Goal: Transaction & Acquisition: Purchase product/service

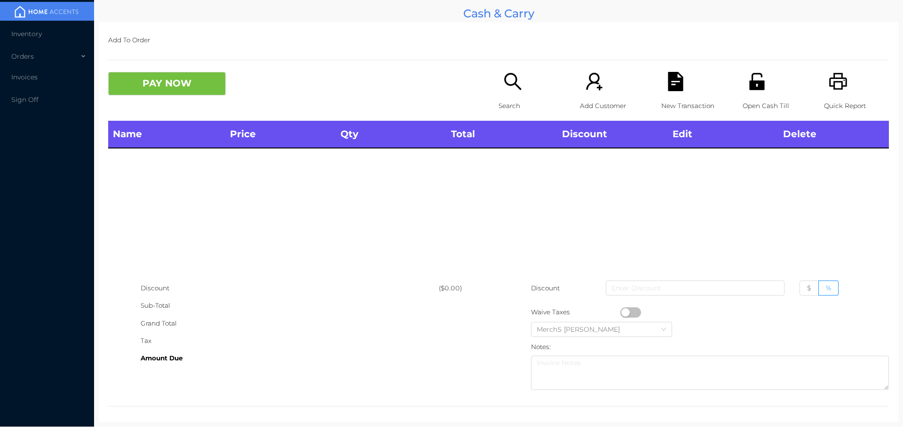
click at [503, 85] on icon "icon: search" at bounding box center [512, 81] width 19 height 19
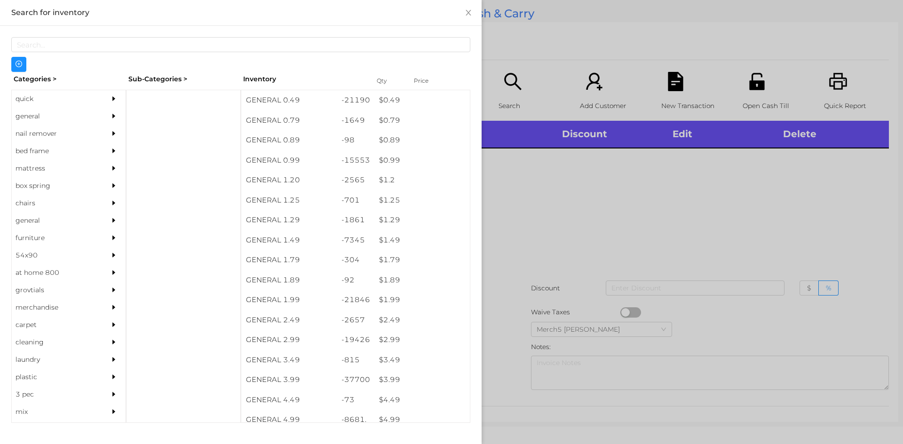
click at [112, 116] on icon "icon: caret-right" at bounding box center [113, 116] width 3 height 5
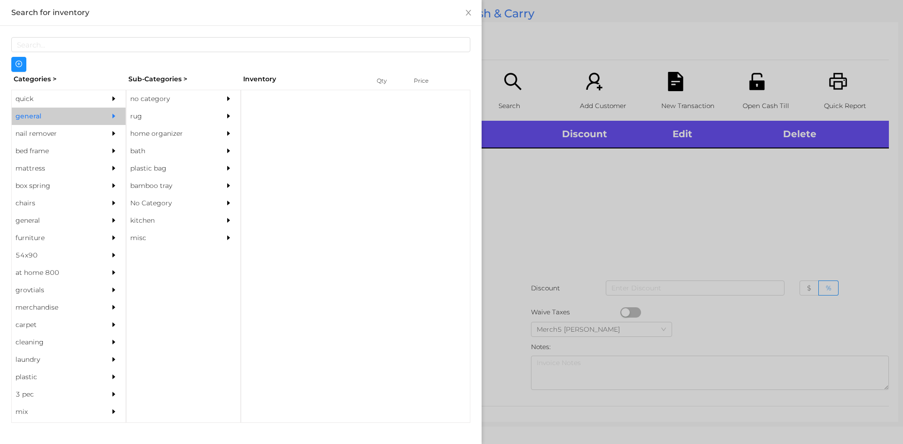
click at [233, 97] on div at bounding box center [230, 98] width 19 height 17
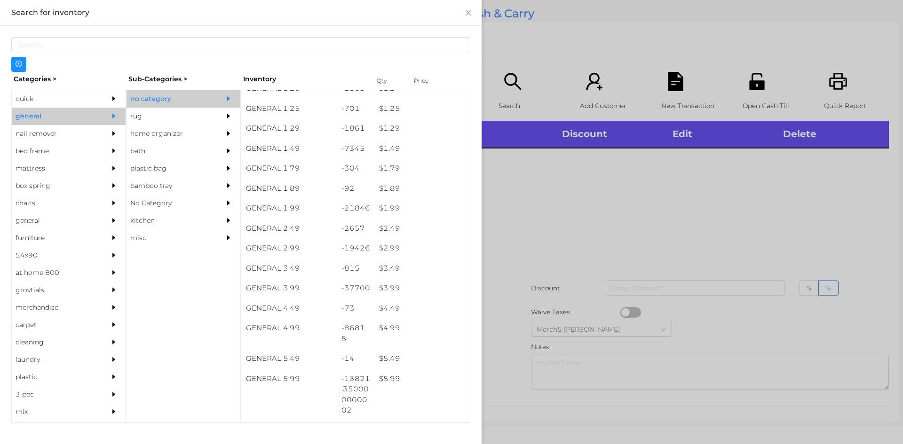
scroll to position [282, 0]
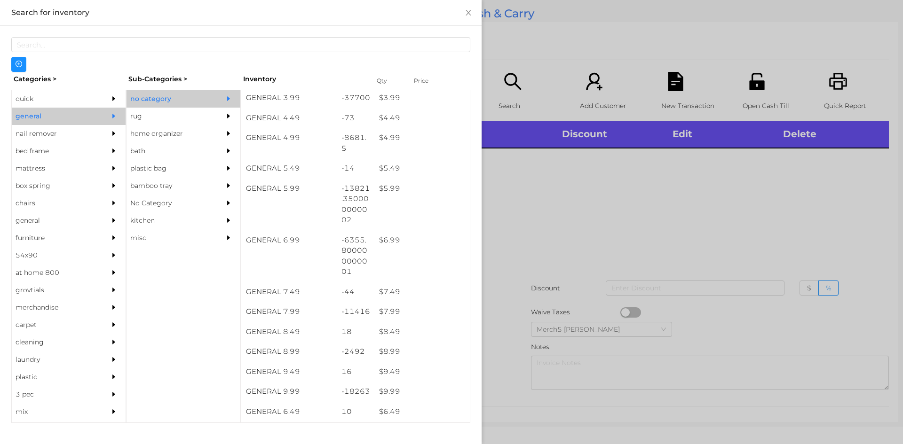
click at [606, 215] on div at bounding box center [451, 222] width 903 height 444
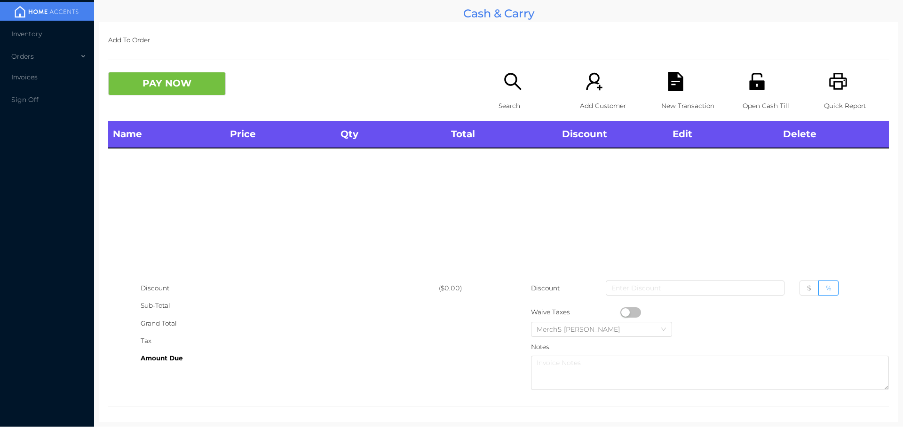
click at [519, 87] on div "Search" at bounding box center [530, 96] width 65 height 49
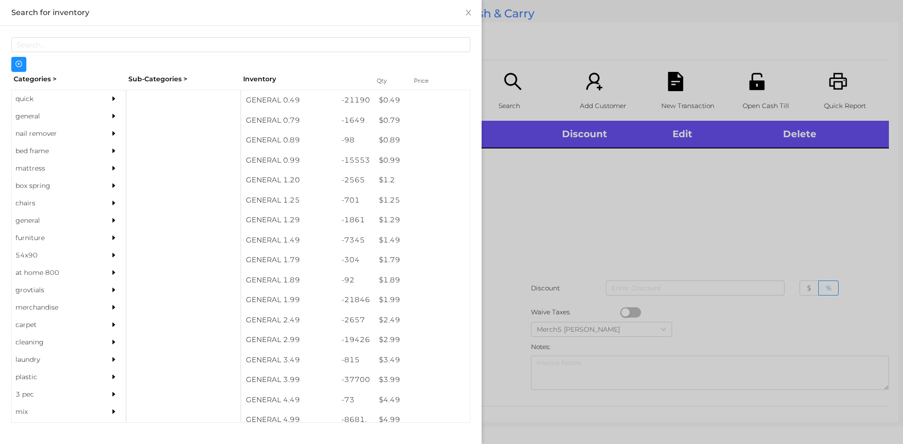
click at [80, 114] on div "general" at bounding box center [55, 116] width 86 height 17
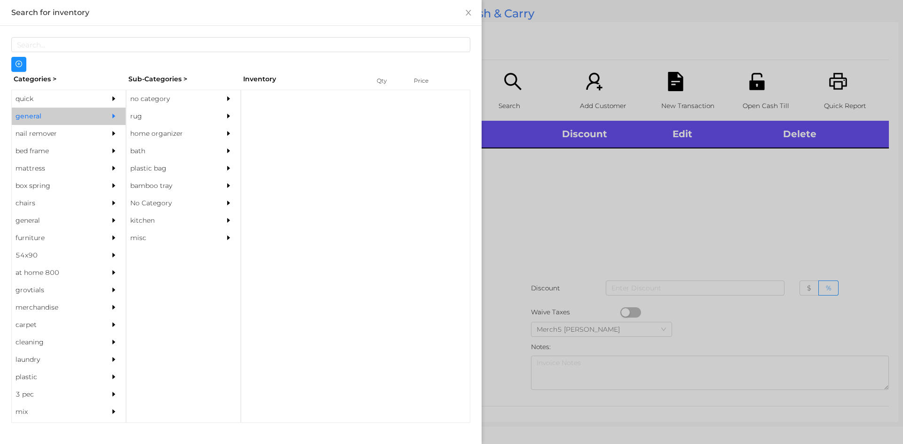
click at [149, 98] on div "no category" at bounding box center [169, 98] width 86 height 17
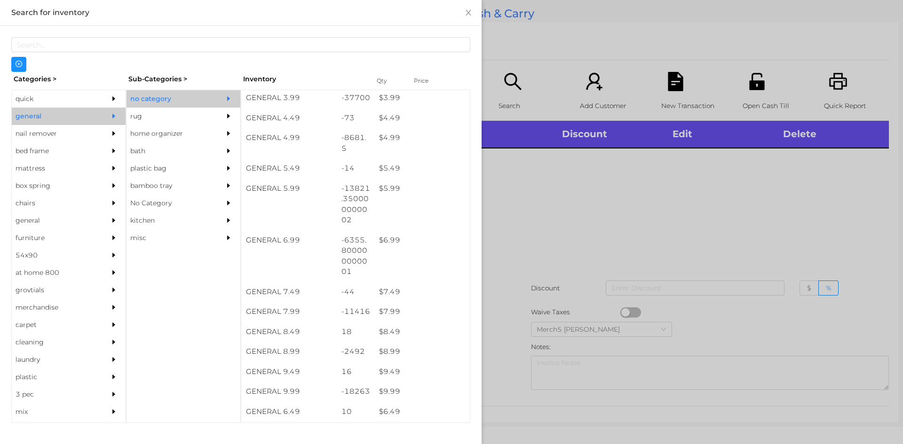
click at [569, 237] on div at bounding box center [451, 222] width 903 height 444
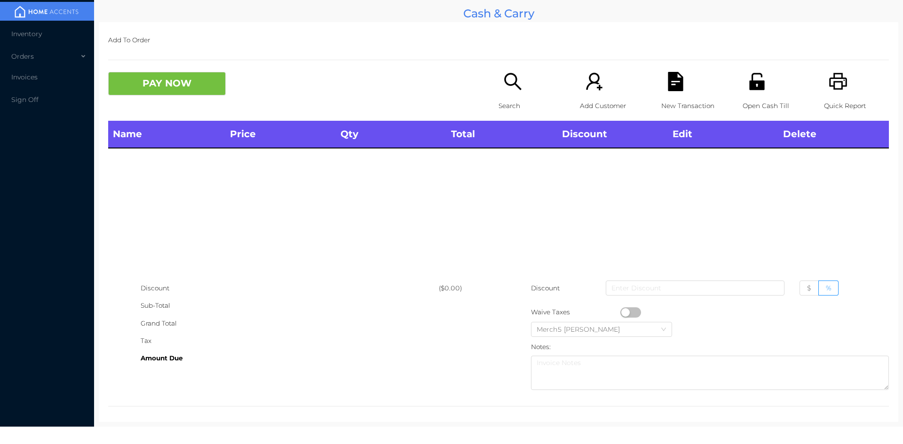
click at [523, 93] on div "Search" at bounding box center [530, 96] width 65 height 49
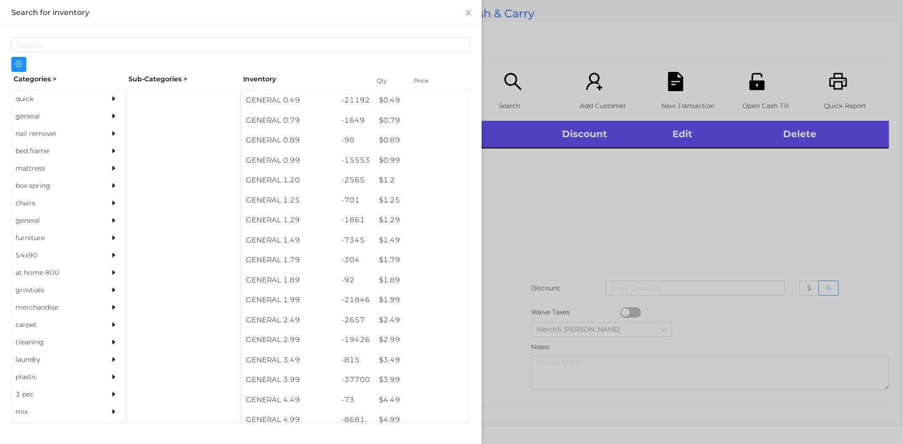
click at [110, 114] on icon "icon: caret-right" at bounding box center [113, 116] width 7 height 7
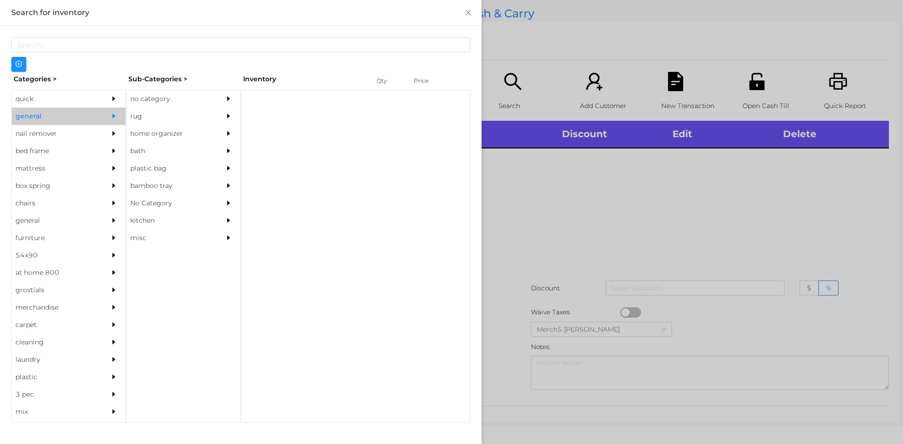
click at [159, 104] on div "no category" at bounding box center [169, 98] width 86 height 17
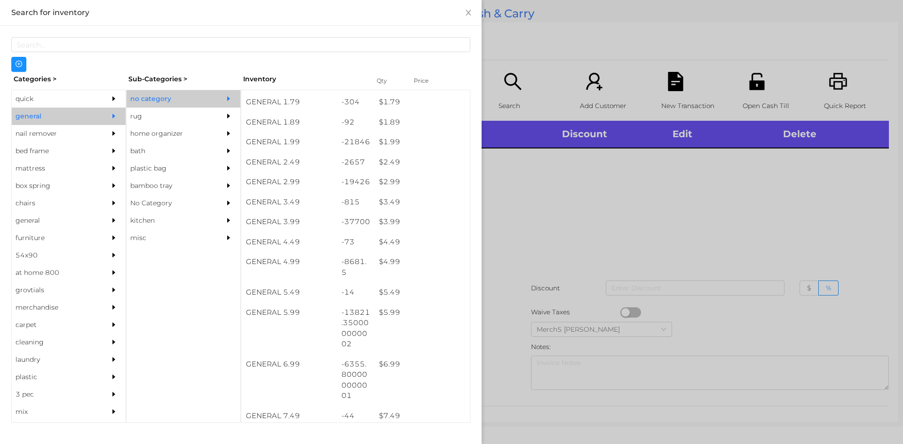
scroll to position [235, 0]
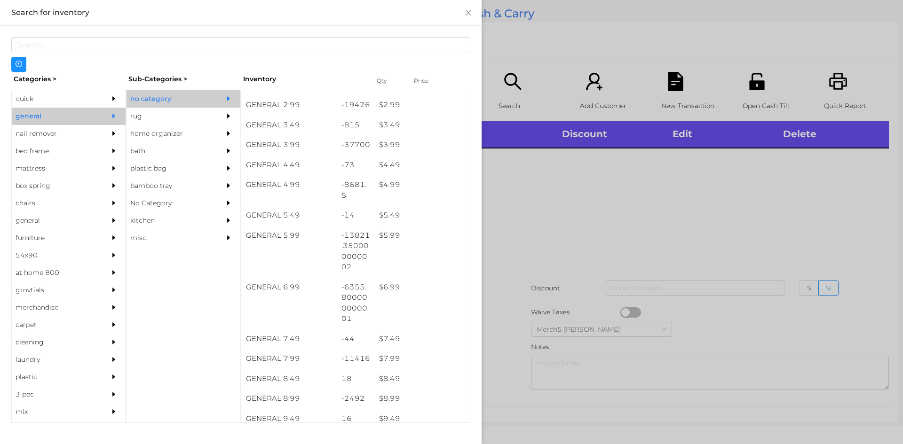
click at [588, 250] on div at bounding box center [451, 222] width 903 height 444
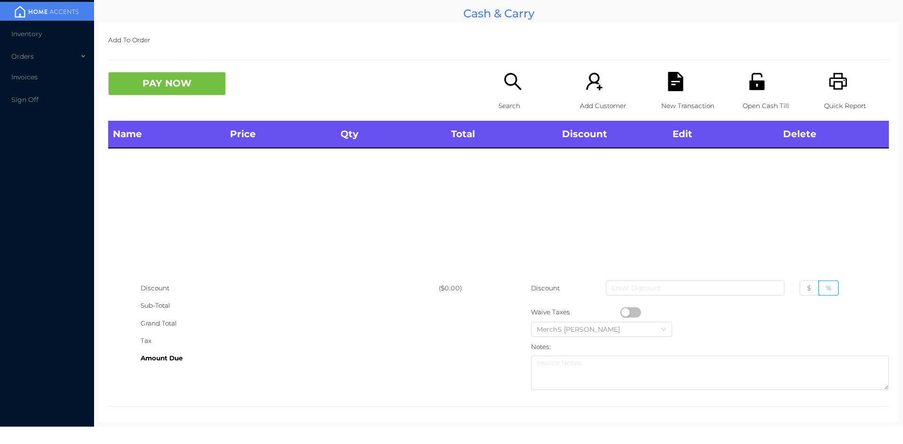
click at [515, 75] on icon "icon: search" at bounding box center [512, 81] width 19 height 19
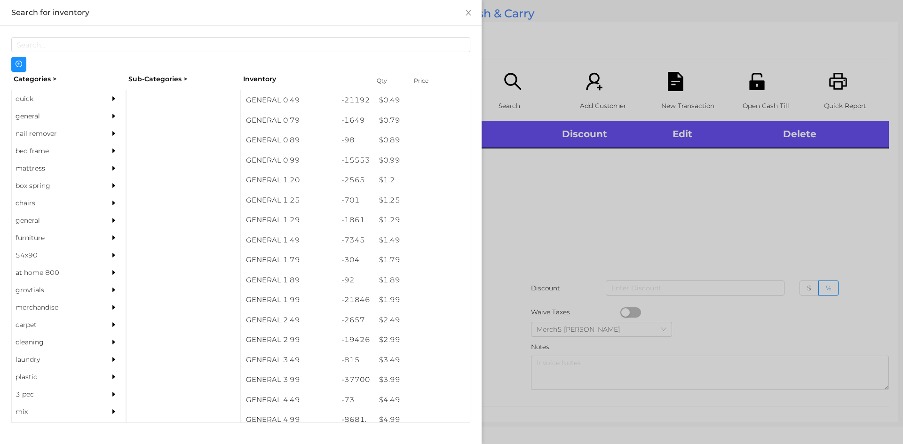
click at [110, 116] on icon "icon: caret-right" at bounding box center [113, 116] width 7 height 7
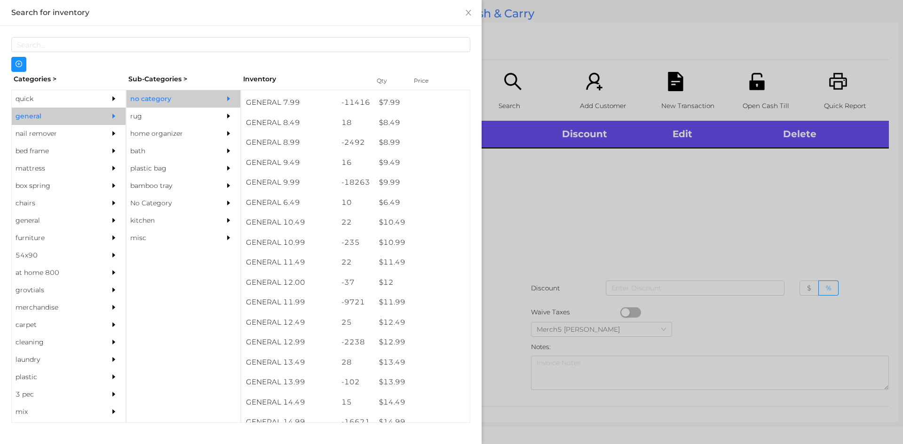
scroll to position [493, 0]
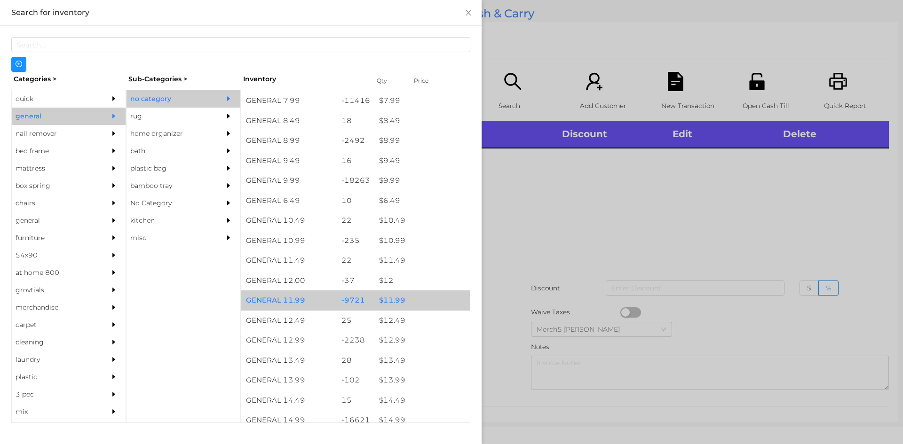
click at [421, 305] on div "$ 11.99" at bounding box center [421, 301] width 95 height 20
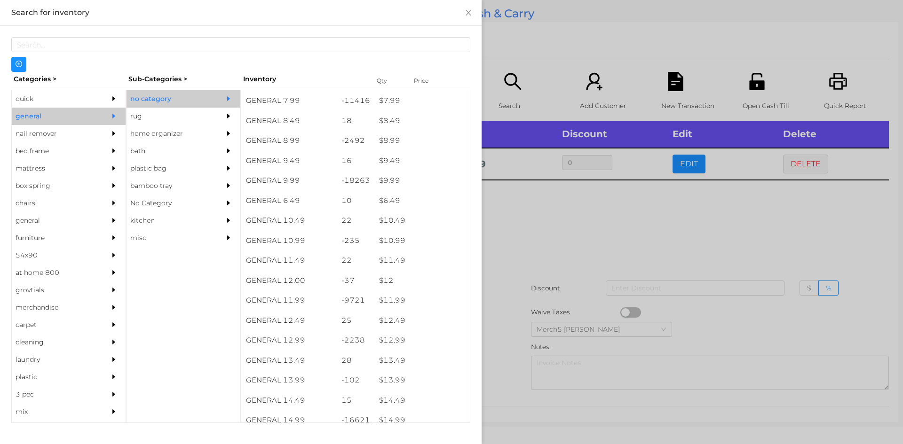
click at [633, 231] on div at bounding box center [451, 222] width 903 height 444
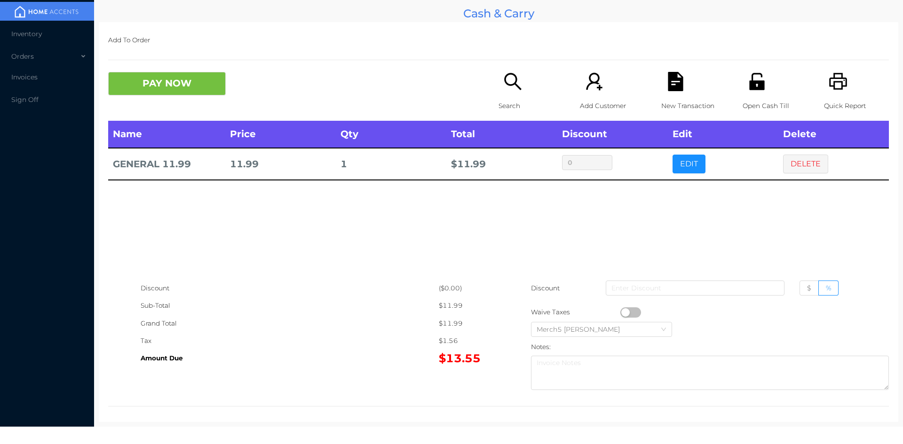
click at [505, 84] on icon "icon: search" at bounding box center [512, 81] width 19 height 19
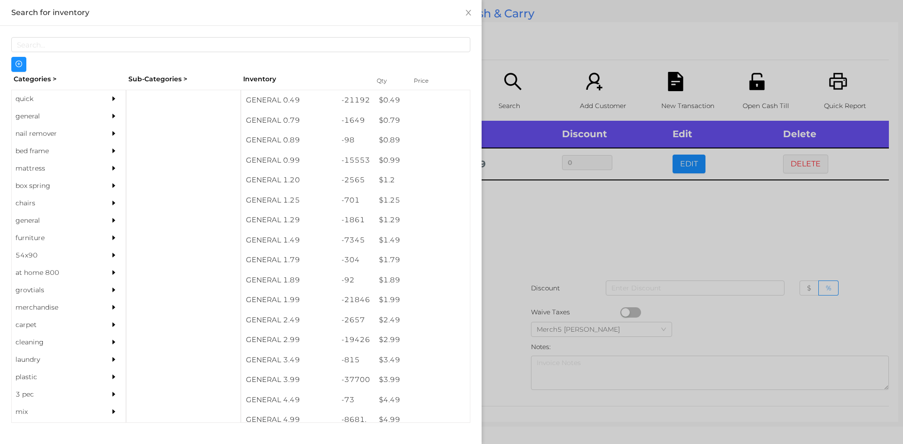
drag, startPoint x: 58, startPoint y: 112, endPoint x: 106, endPoint y: 120, distance: 48.6
click at [79, 116] on div "general" at bounding box center [55, 116] width 86 height 17
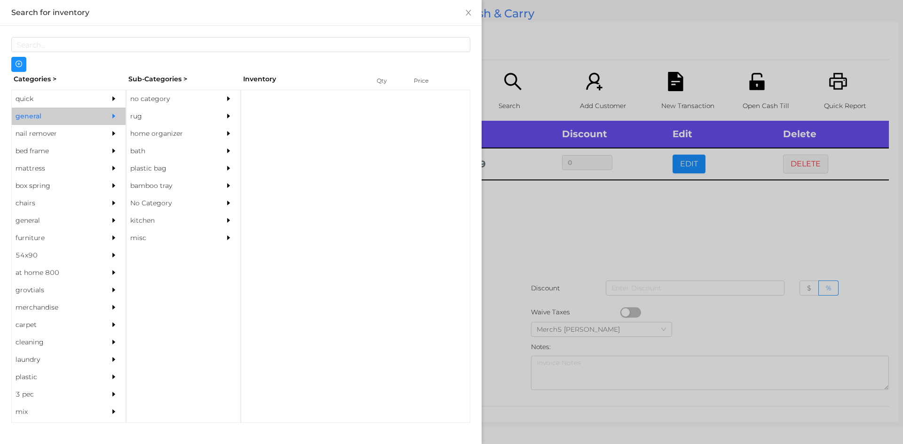
click at [183, 98] on div "no category" at bounding box center [169, 98] width 86 height 17
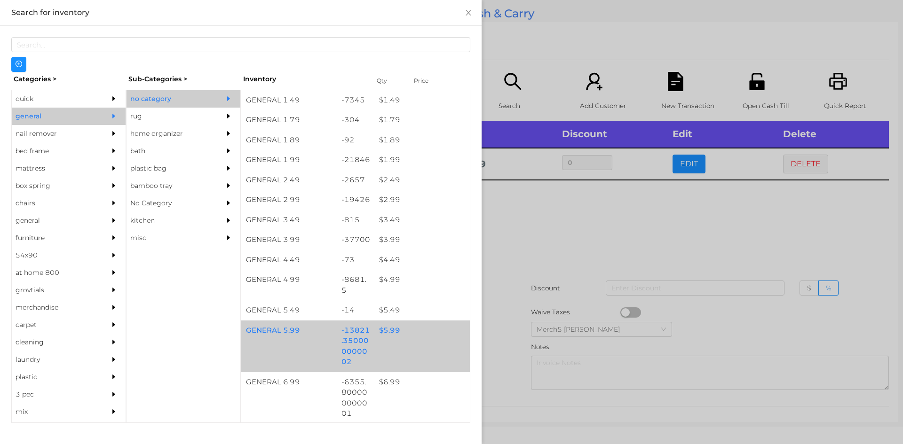
scroll to position [282, 0]
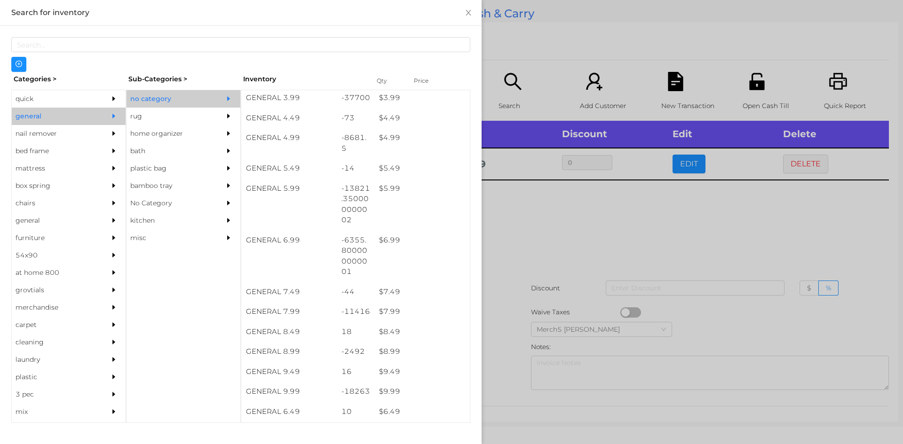
click at [570, 209] on div at bounding box center [451, 222] width 903 height 444
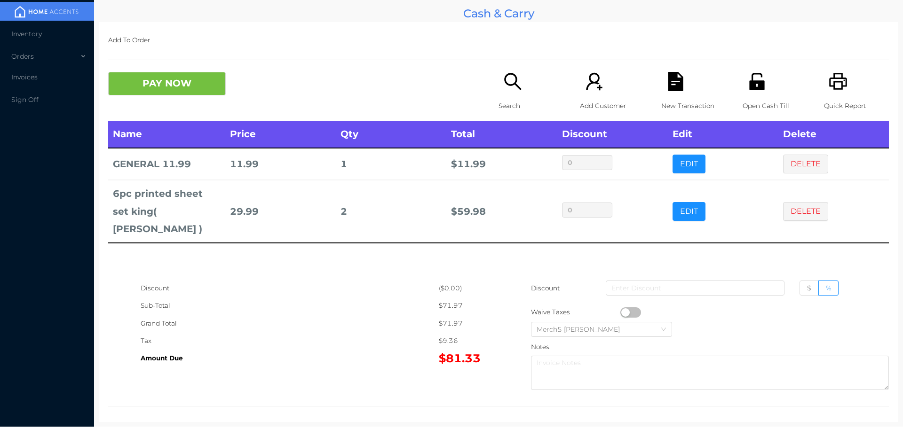
click at [803, 205] on button "DELETE" at bounding box center [805, 211] width 45 height 19
click at [516, 92] on div "Search" at bounding box center [530, 96] width 65 height 49
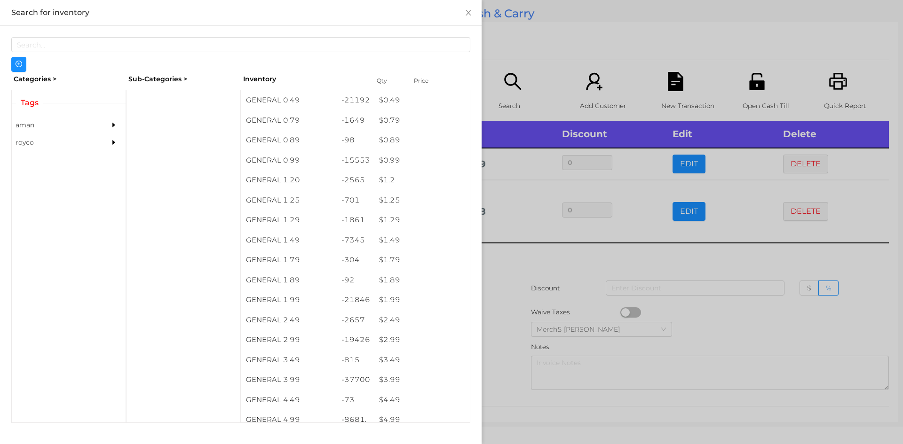
click at [570, 255] on div at bounding box center [451, 222] width 903 height 444
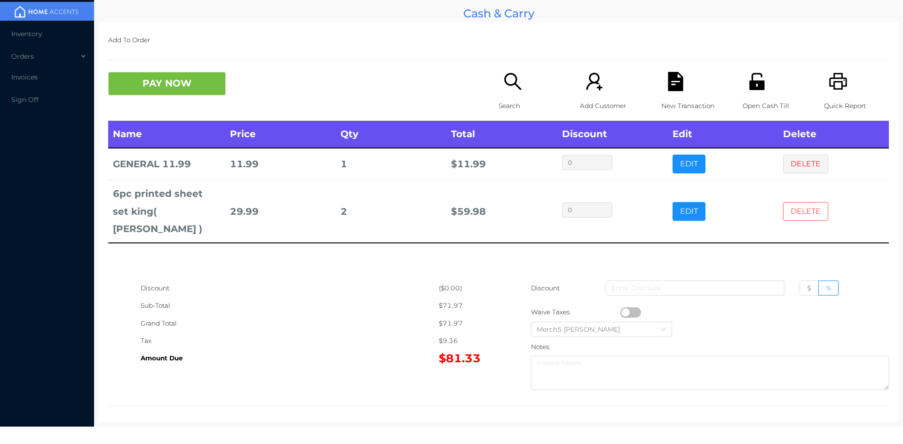
click at [800, 210] on button "DELETE" at bounding box center [805, 211] width 45 height 19
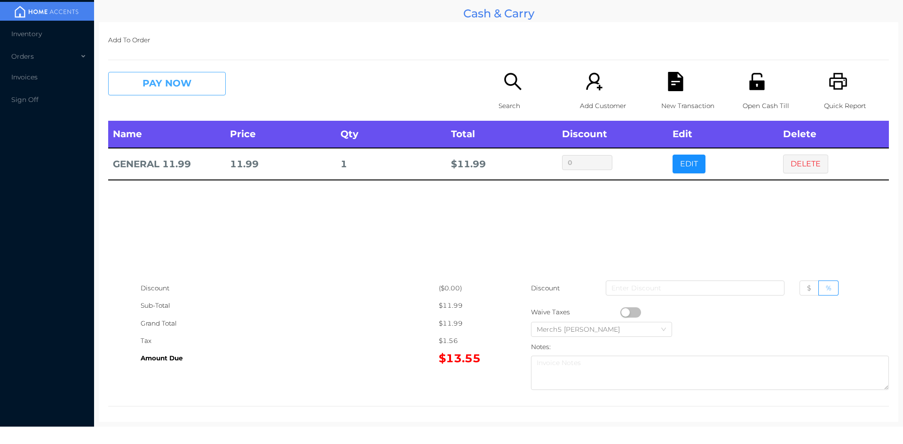
click at [209, 80] on button "PAY NOW" at bounding box center [167, 84] width 118 height 24
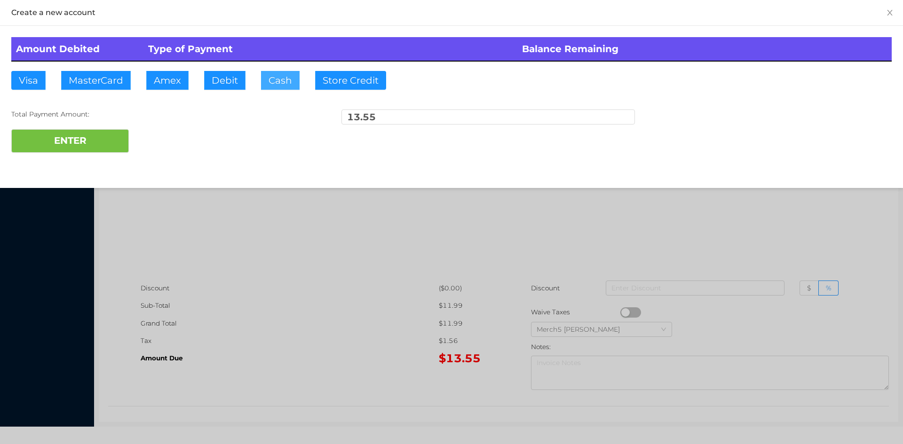
click at [290, 83] on button "Cash" at bounding box center [280, 80] width 39 height 19
type input "15"
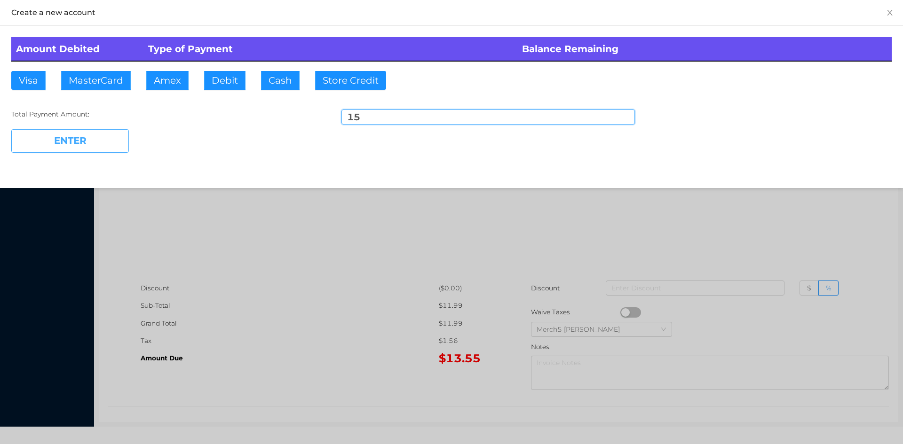
click at [108, 146] on button "ENTER" at bounding box center [70, 141] width 118 height 24
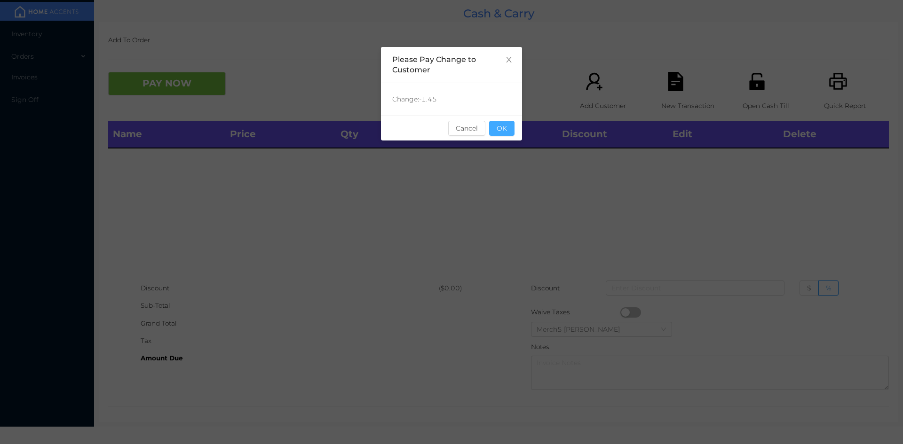
click at [502, 131] on button "OK" at bounding box center [501, 128] width 25 height 15
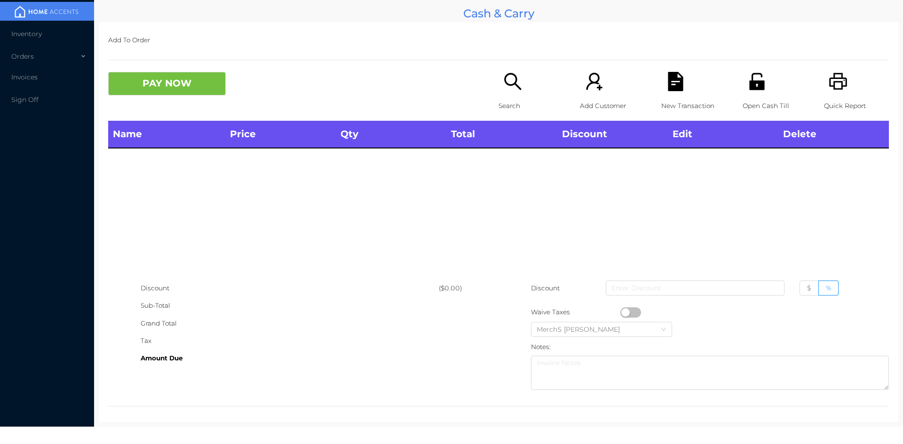
click at [535, 88] on div "Search" at bounding box center [530, 96] width 65 height 49
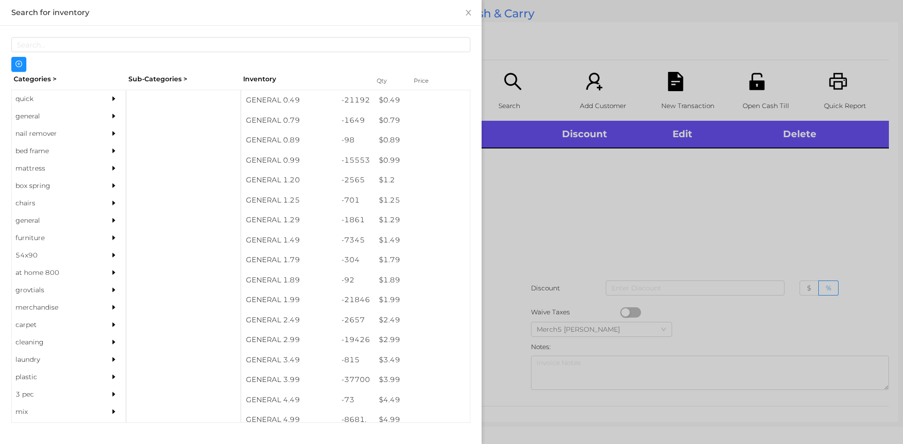
click at [578, 171] on div at bounding box center [451, 222] width 903 height 444
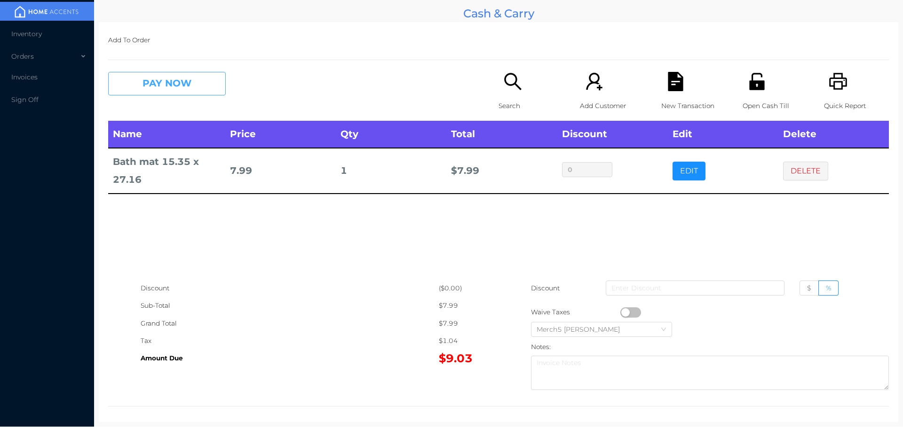
click at [201, 82] on button "PAY NOW" at bounding box center [167, 84] width 118 height 24
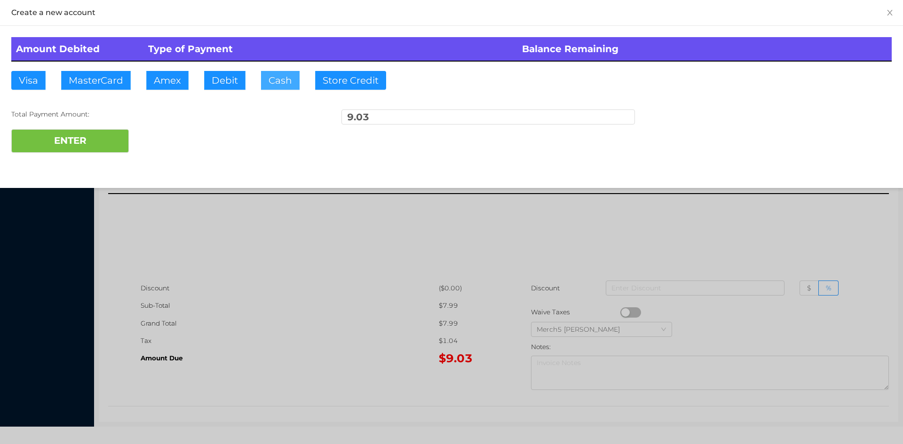
click at [288, 80] on button "Cash" at bounding box center [280, 80] width 39 height 19
type input "20.05"
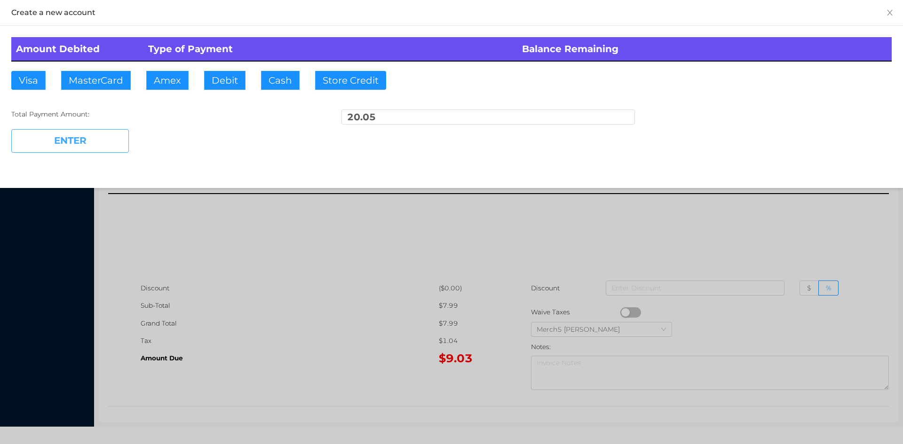
click at [127, 144] on button "ENTER" at bounding box center [70, 141] width 118 height 24
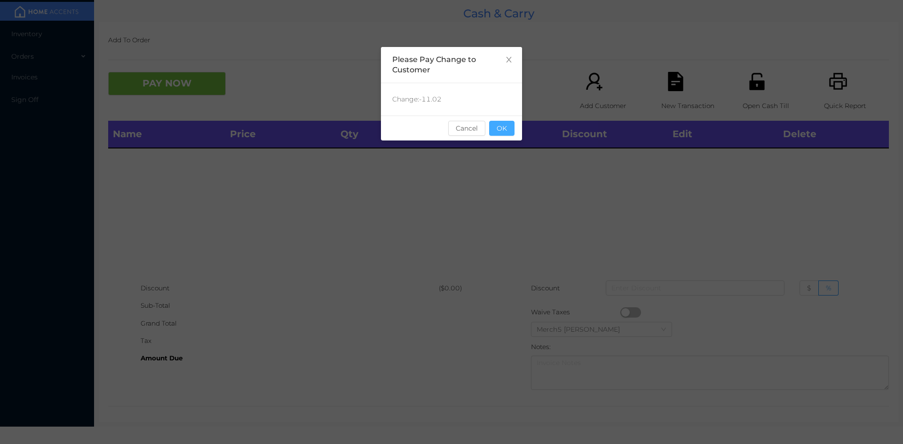
click at [513, 126] on button "OK" at bounding box center [501, 128] width 25 height 15
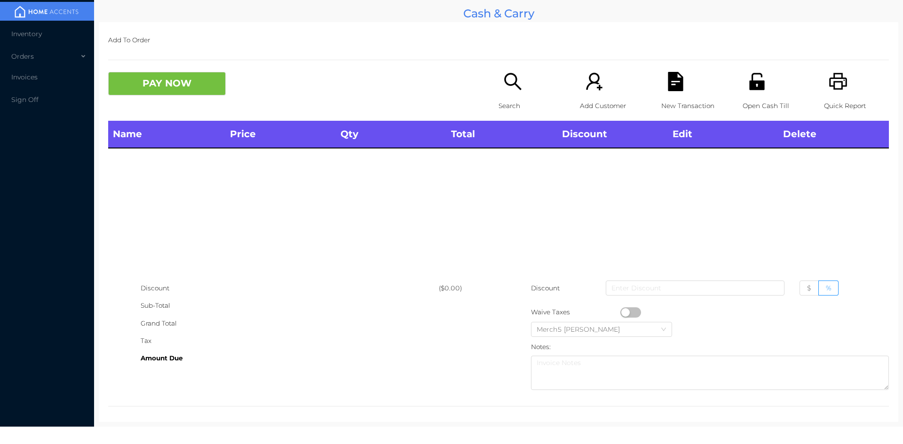
click at [840, 86] on icon "icon: printer" at bounding box center [838, 81] width 18 height 17
click at [527, 91] on div "Search" at bounding box center [530, 96] width 65 height 49
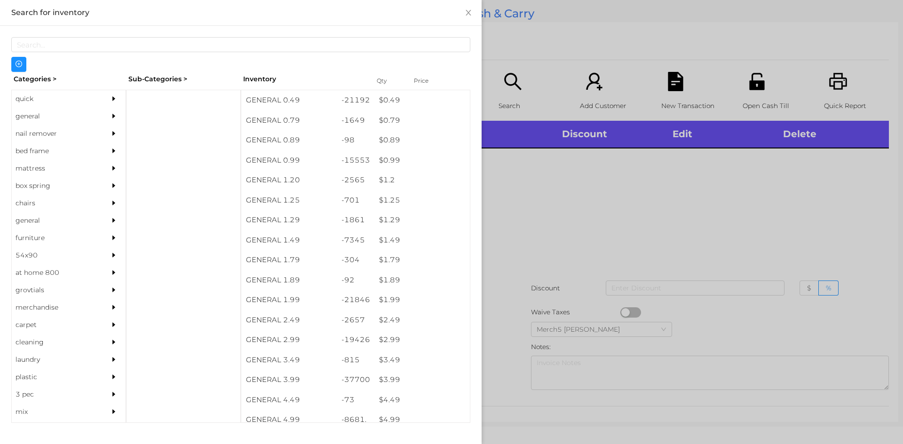
click at [114, 119] on div at bounding box center [116, 116] width 19 height 17
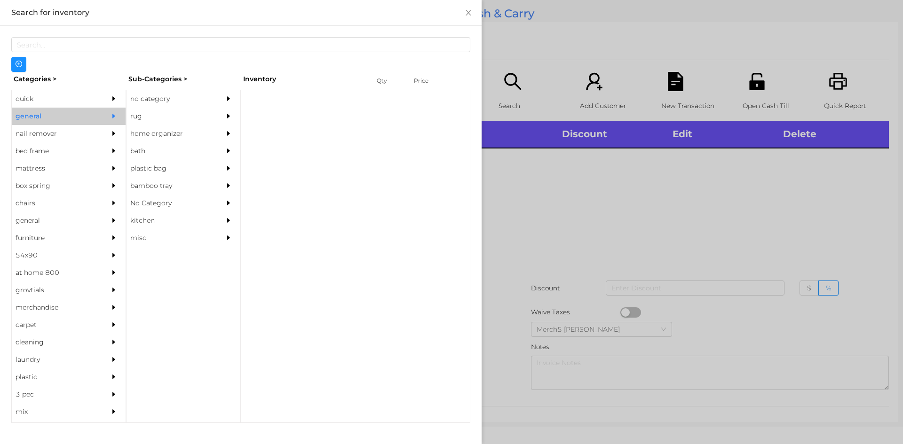
click at [198, 99] on div "no category" at bounding box center [169, 98] width 86 height 17
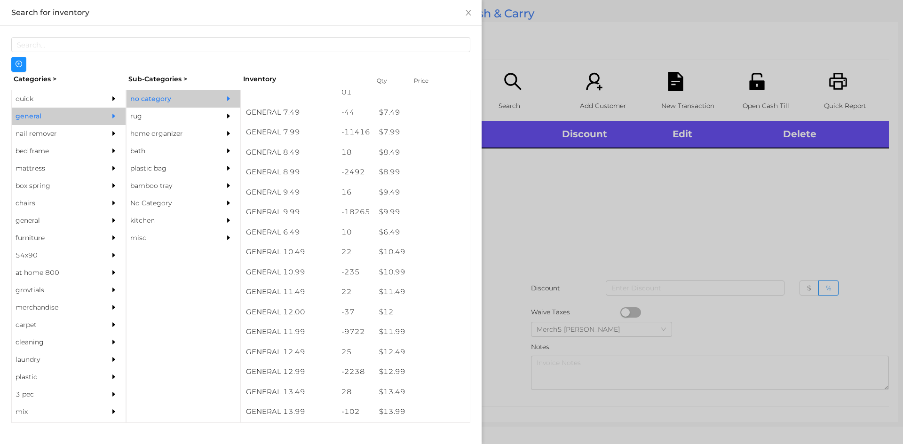
scroll to position [517, 0]
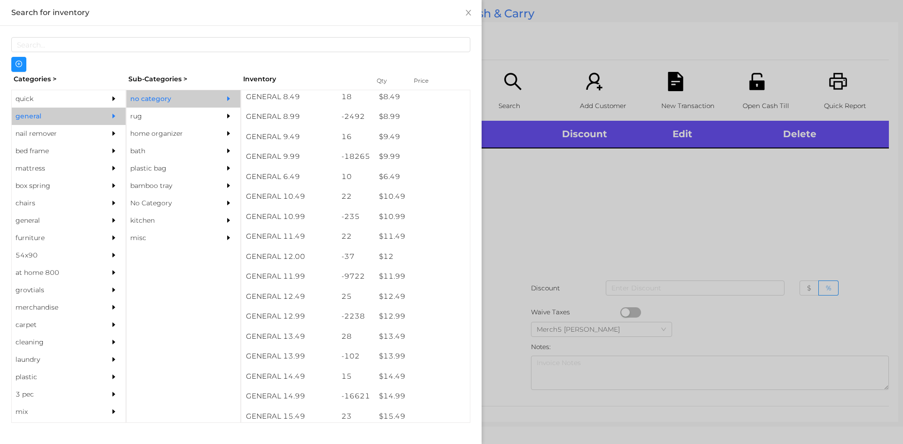
click at [586, 250] on div at bounding box center [451, 222] width 903 height 444
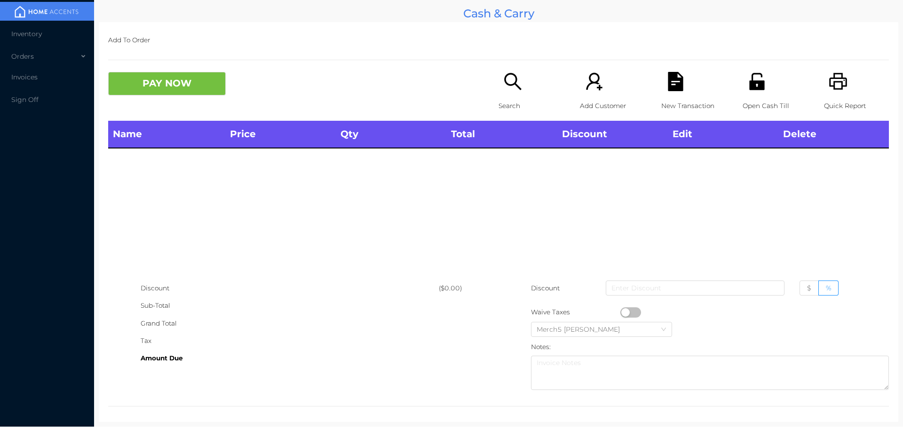
click at [514, 86] on icon "icon: search" at bounding box center [512, 81] width 17 height 17
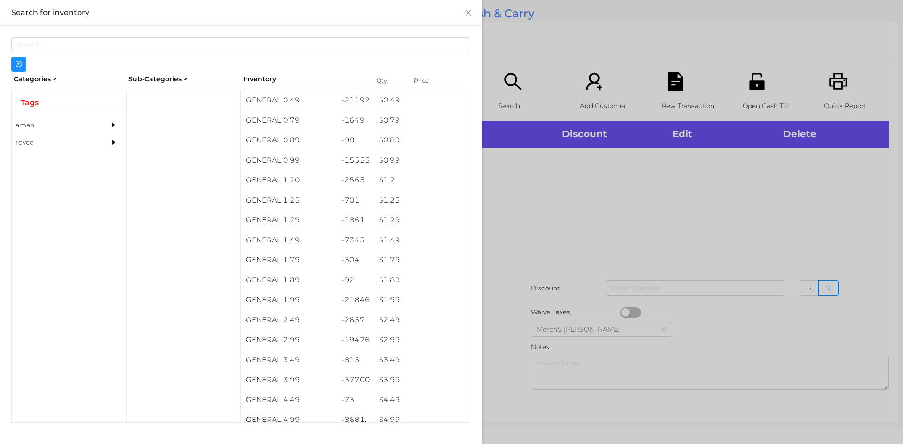
click at [584, 170] on div at bounding box center [451, 222] width 903 height 444
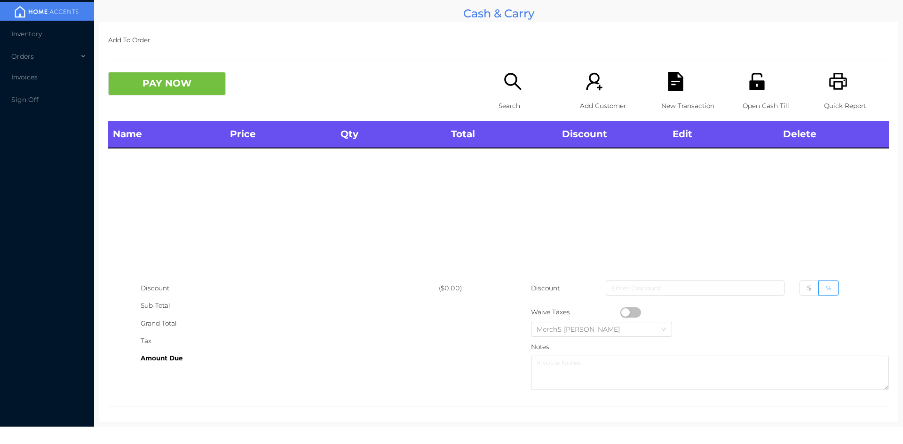
click at [524, 94] on div "Search" at bounding box center [530, 96] width 65 height 49
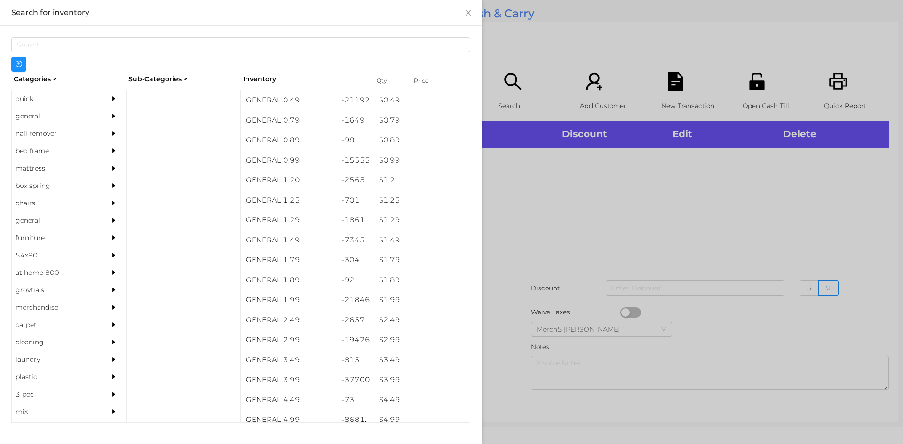
click at [76, 120] on div "general" at bounding box center [55, 116] width 86 height 17
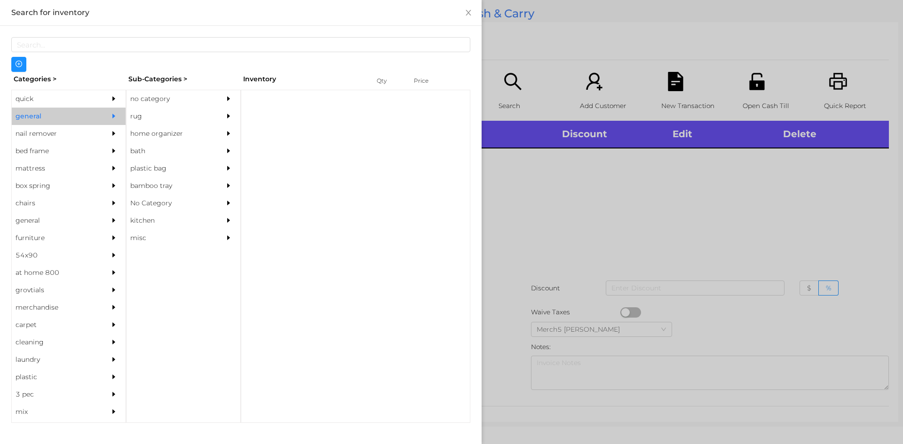
click at [217, 102] on div "no category" at bounding box center [183, 98] width 114 height 17
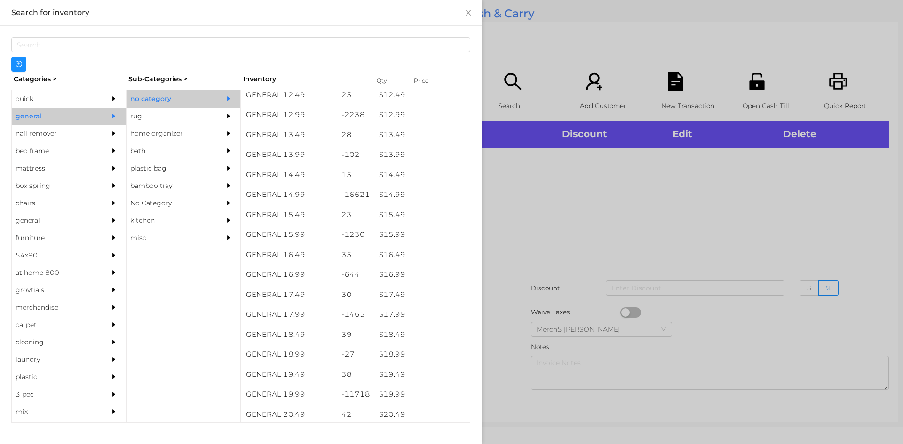
scroll to position [799, 0]
click at [689, 225] on div at bounding box center [451, 222] width 903 height 444
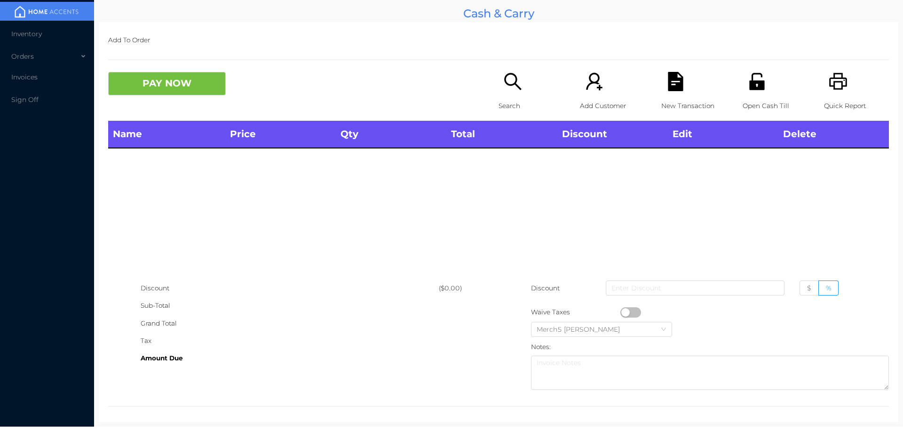
click at [525, 94] on div "Search" at bounding box center [530, 96] width 65 height 49
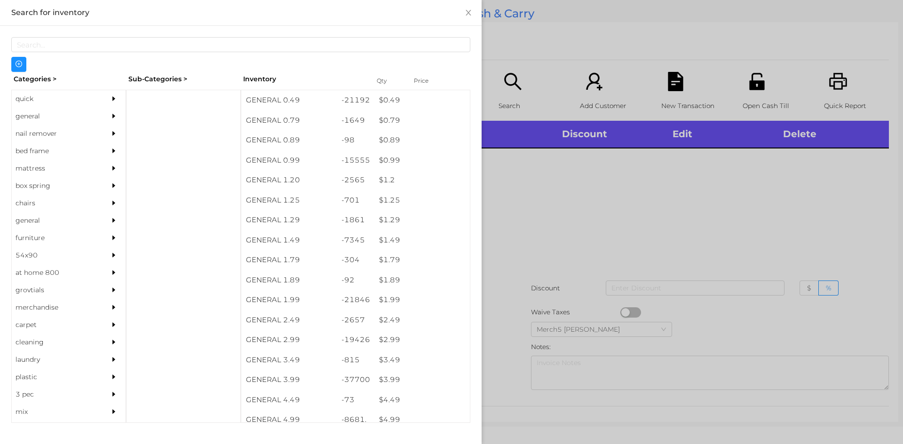
click at [619, 177] on div at bounding box center [451, 222] width 903 height 444
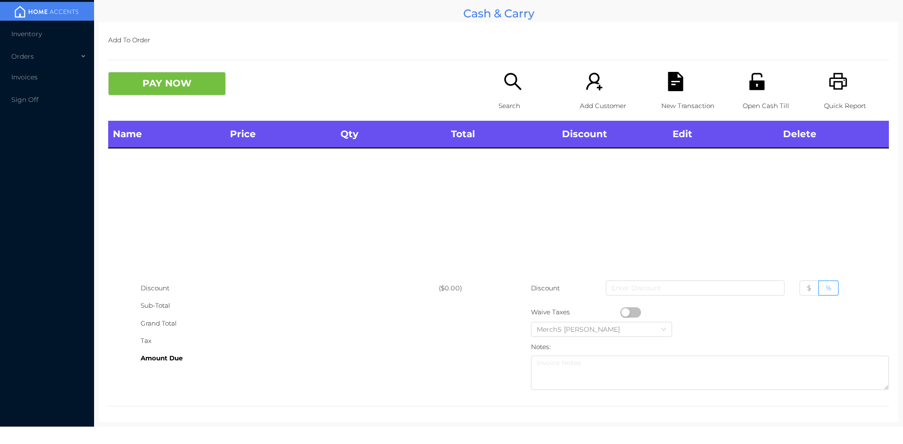
click at [531, 90] on div "Search" at bounding box center [530, 96] width 65 height 49
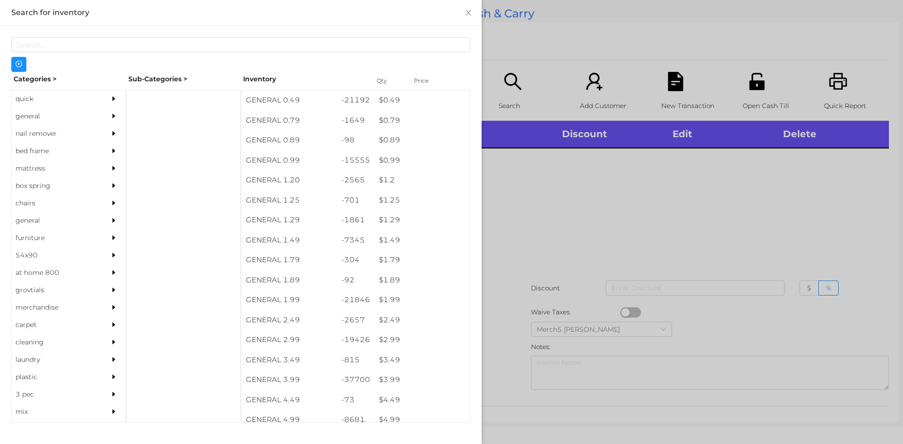
click at [97, 115] on div "general" at bounding box center [69, 116] width 114 height 17
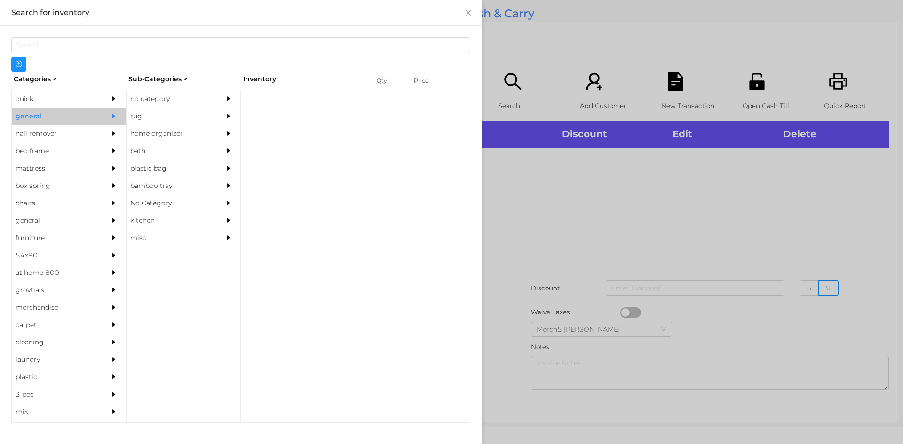
click at [170, 96] on div "no category" at bounding box center [169, 98] width 86 height 17
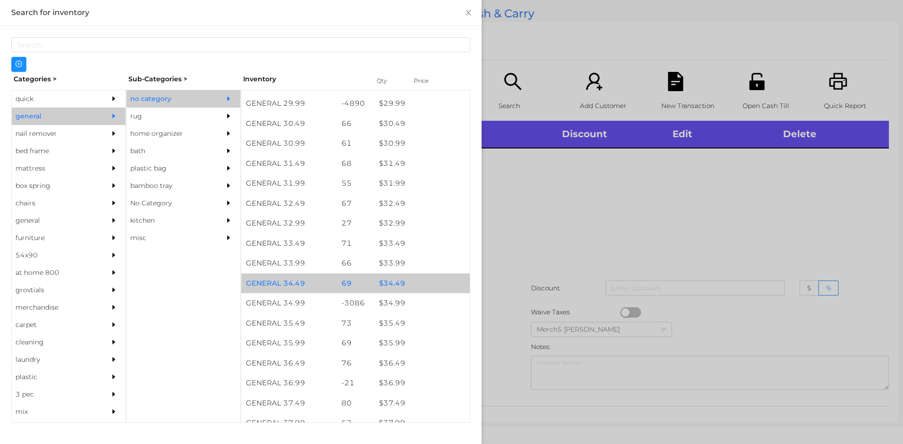
scroll to position [1460, 0]
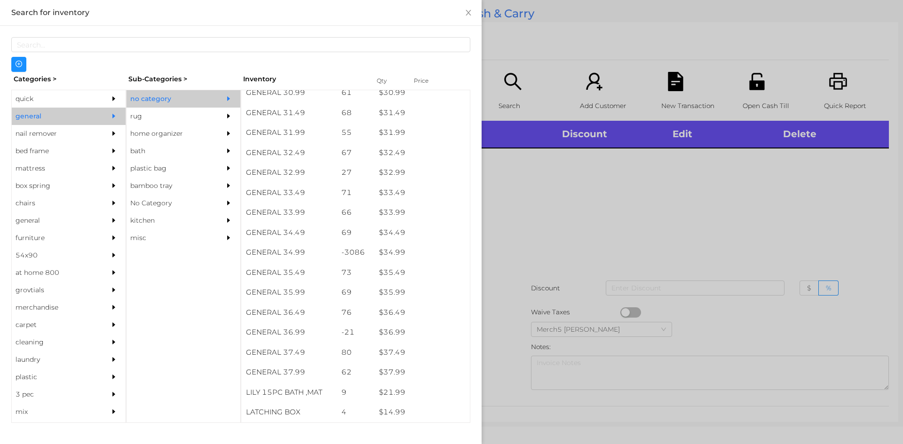
click at [681, 181] on div at bounding box center [451, 222] width 903 height 444
